Goal: Navigation & Orientation: Understand site structure

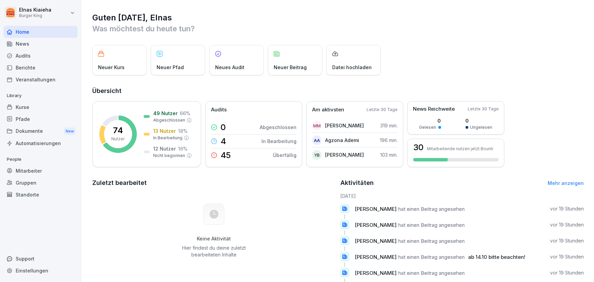
click at [17, 40] on div "News" at bounding box center [40, 44] width 74 height 12
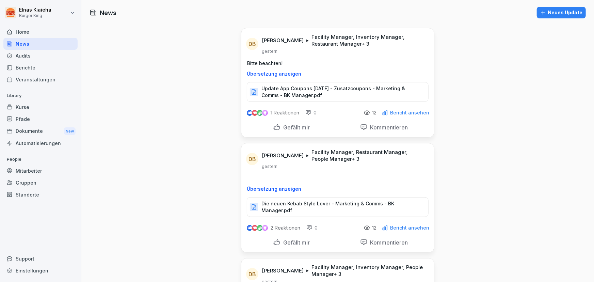
click at [343, 90] on p "Update App Coupons [DATE] - Zusatzcoupons - Marketing & Comms - BK Manager.pdf" at bounding box center [341, 92] width 160 height 14
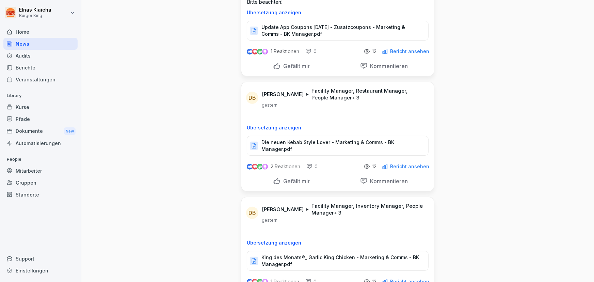
scroll to position [62, 0]
click at [317, 141] on p "Die neuen Kebab Style Lover - Marketing & Comms - BK Manager.pdf" at bounding box center [341, 145] width 160 height 14
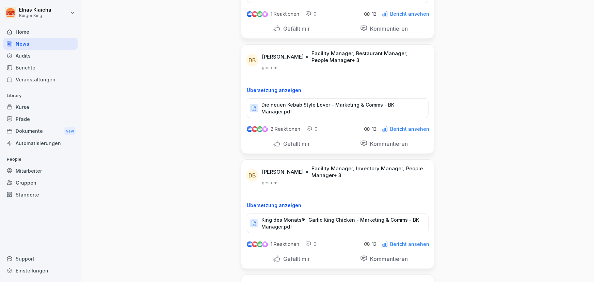
scroll to position [154, 0]
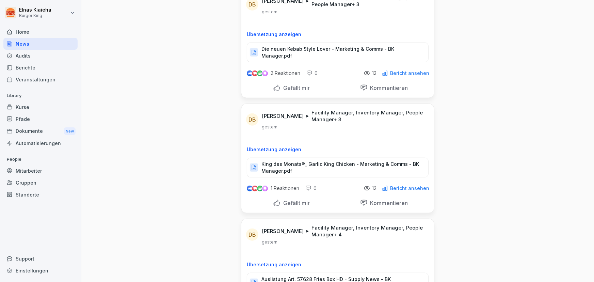
click at [317, 161] on p "King des Monats®_ Garlic King Chicken - Marketing & Comms - BK Manager.pdf" at bounding box center [341, 168] width 160 height 14
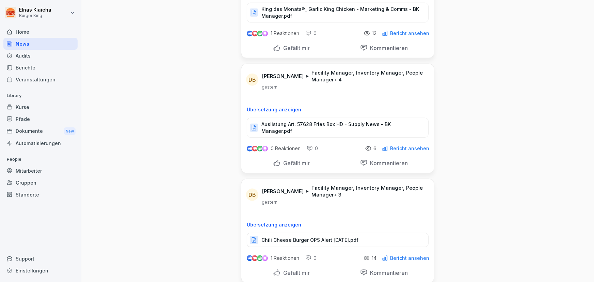
scroll to position [371, 0]
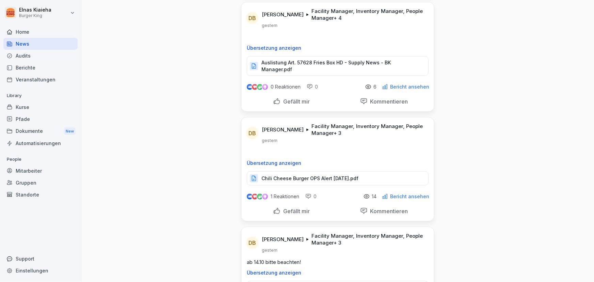
click at [322, 175] on p "Chili Cheese Burger OPS Alert [DATE].pdf" at bounding box center [309, 178] width 97 height 7
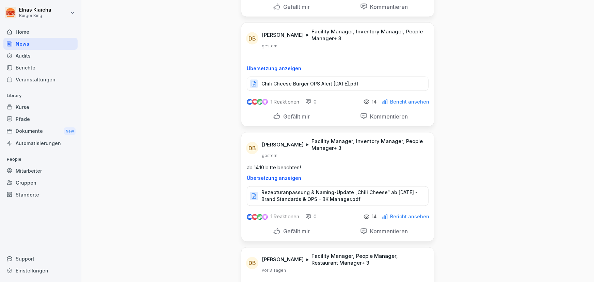
scroll to position [526, 0]
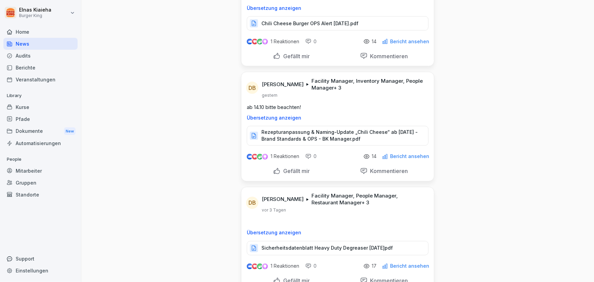
click at [296, 129] on p "Rezepturanpassung & Naming-Update „Chili Cheese“ ab [DATE] - Brand Standards & …" at bounding box center [341, 136] width 160 height 14
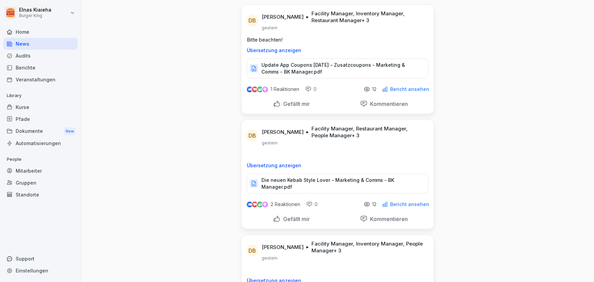
scroll to position [0, 0]
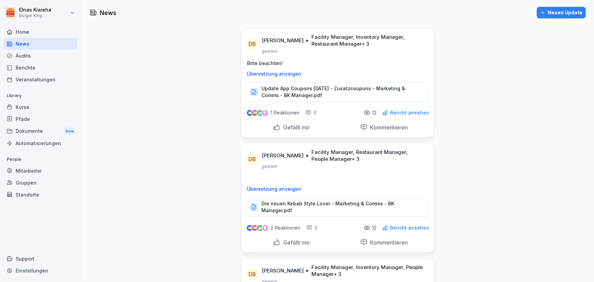
click at [67, 33] on div "Home" at bounding box center [40, 32] width 74 height 12
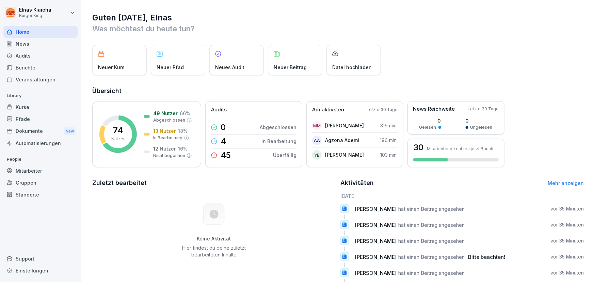
click at [57, 108] on div "Kurse" at bounding box center [40, 107] width 74 height 12
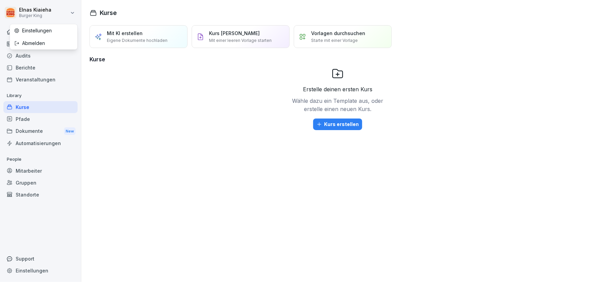
click at [72, 10] on html "Elnas Kiaieha Burger King Home News Audits Berichte Veranstaltungen Library Kur…" at bounding box center [297, 141] width 594 height 282
click at [51, 127] on html "Elnas Kiaieha Burger King Home News Audits Berichte Veranstaltungen Library Kur…" at bounding box center [297, 141] width 594 height 282
click at [58, 131] on div "Dokumente New" at bounding box center [40, 131] width 74 height 13
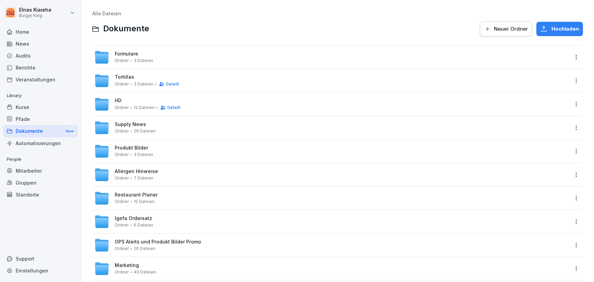
click at [125, 153] on span "Ordner" at bounding box center [122, 154] width 14 height 5
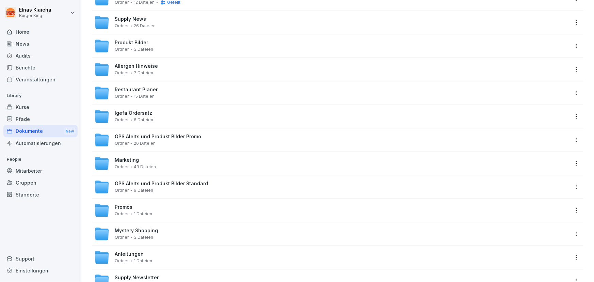
scroll to position [124, 0]
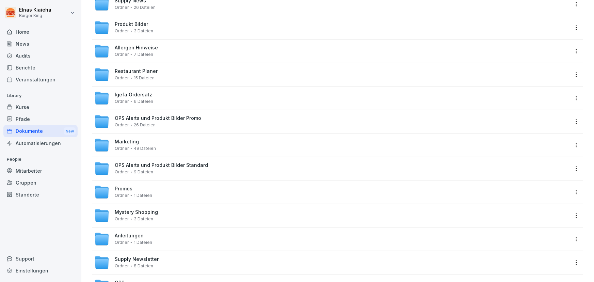
click at [142, 96] on span "Igefa Ordersatz" at bounding box center [133, 95] width 37 height 6
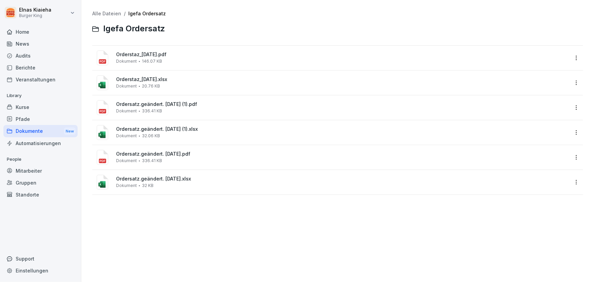
click at [148, 85] on span "20.76 KB" at bounding box center [151, 86] width 18 height 5
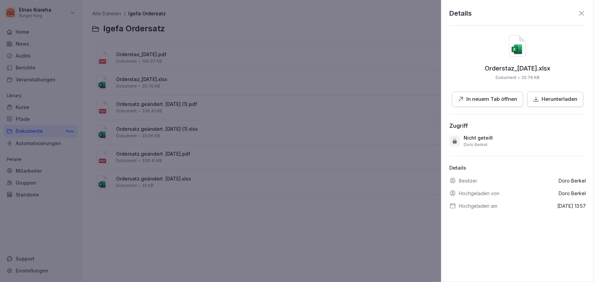
click at [309, 161] on div at bounding box center [297, 141] width 594 height 282
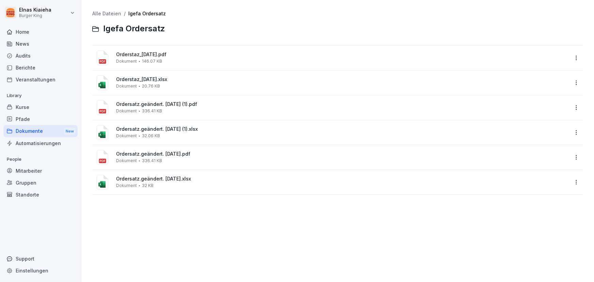
click at [31, 45] on div "News" at bounding box center [40, 44] width 74 height 12
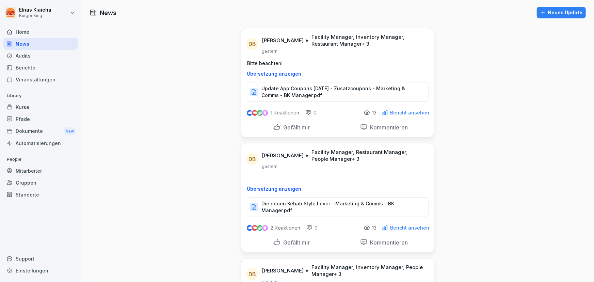
click at [49, 56] on div "Audits" at bounding box center [40, 56] width 74 height 12
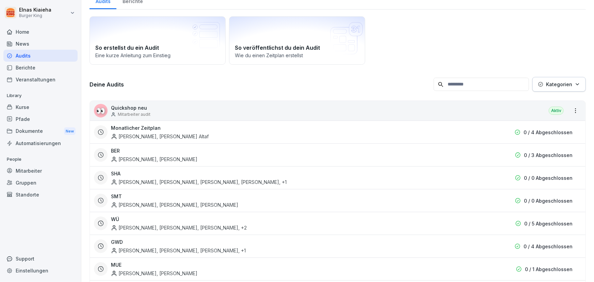
scroll to position [62, 0]
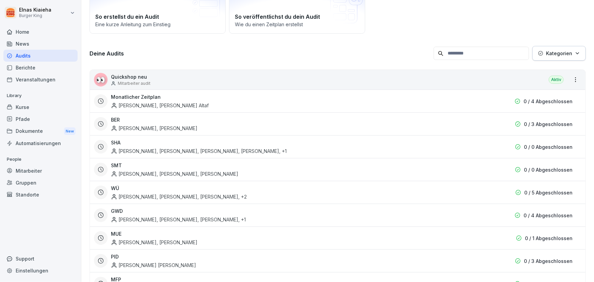
click at [234, 199] on div "[PERSON_NAME], [PERSON_NAME], [PERSON_NAME] , +2" at bounding box center [179, 196] width 136 height 7
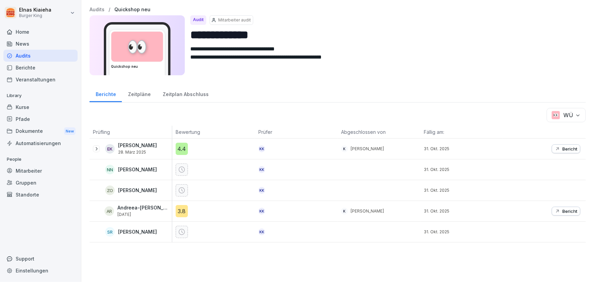
click at [10, 54] on icon at bounding box center [9, 55] width 5 height 5
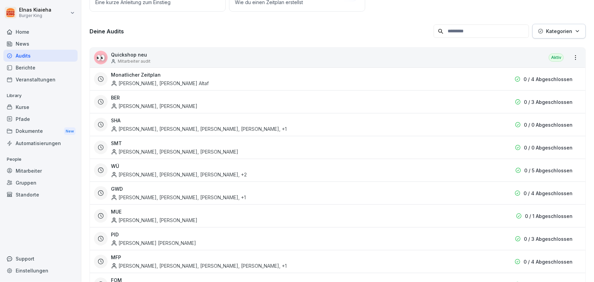
scroll to position [93, 0]
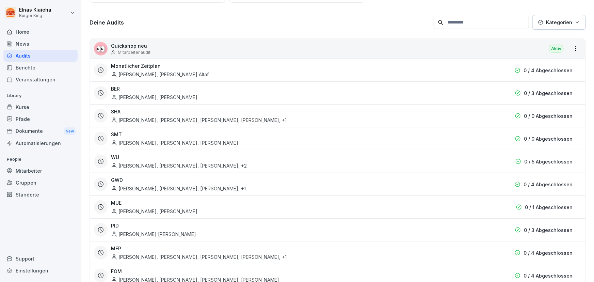
click at [156, 188] on div "[PERSON_NAME], [PERSON_NAME], [PERSON_NAME] , +1" at bounding box center [178, 188] width 135 height 7
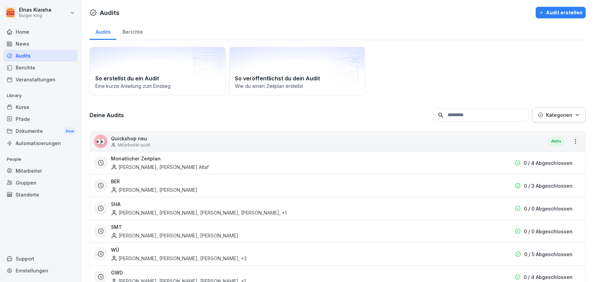
click at [24, 34] on div "Home" at bounding box center [40, 32] width 74 height 12
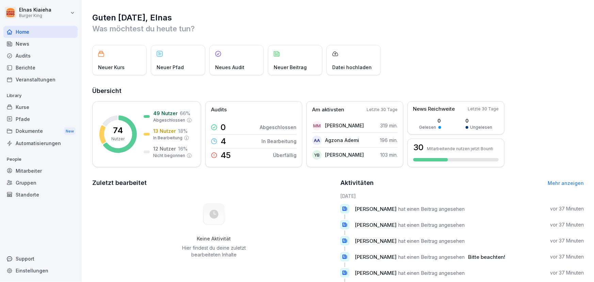
click at [194, 61] on div "Neuer Pfad" at bounding box center [178, 60] width 54 height 30
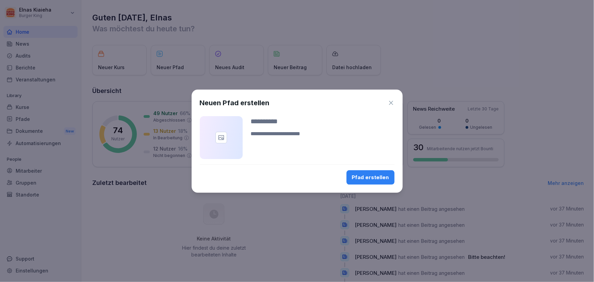
click at [394, 100] on div "Neuen Pfad erstellen Pfad erstellen" at bounding box center [297, 140] width 211 height 103
click at [390, 103] on icon "button" at bounding box center [391, 103] width 4 height 4
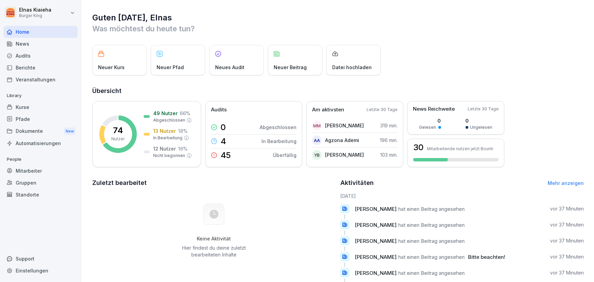
click at [29, 107] on div "Kurse" at bounding box center [40, 107] width 74 height 12
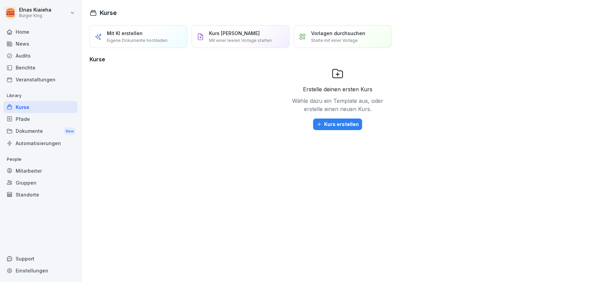
click at [30, 118] on div "Pfade" at bounding box center [40, 119] width 74 height 12
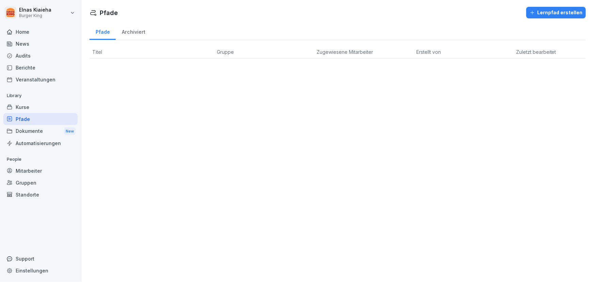
click at [17, 133] on div "Dokumente New" at bounding box center [40, 131] width 74 height 13
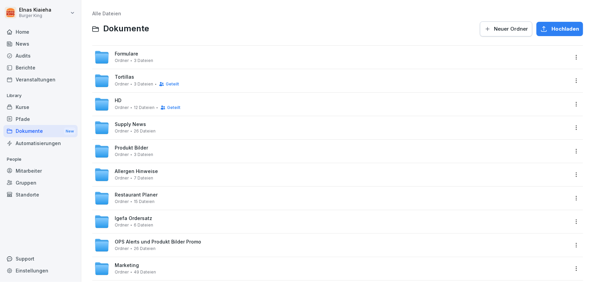
click at [22, 141] on div "Automatisierungen" at bounding box center [40, 143] width 74 height 12
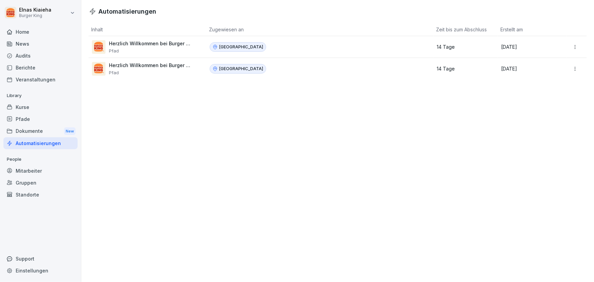
click at [20, 34] on div "Home" at bounding box center [40, 32] width 74 height 12
